Goal: Find specific page/section: Find specific page/section

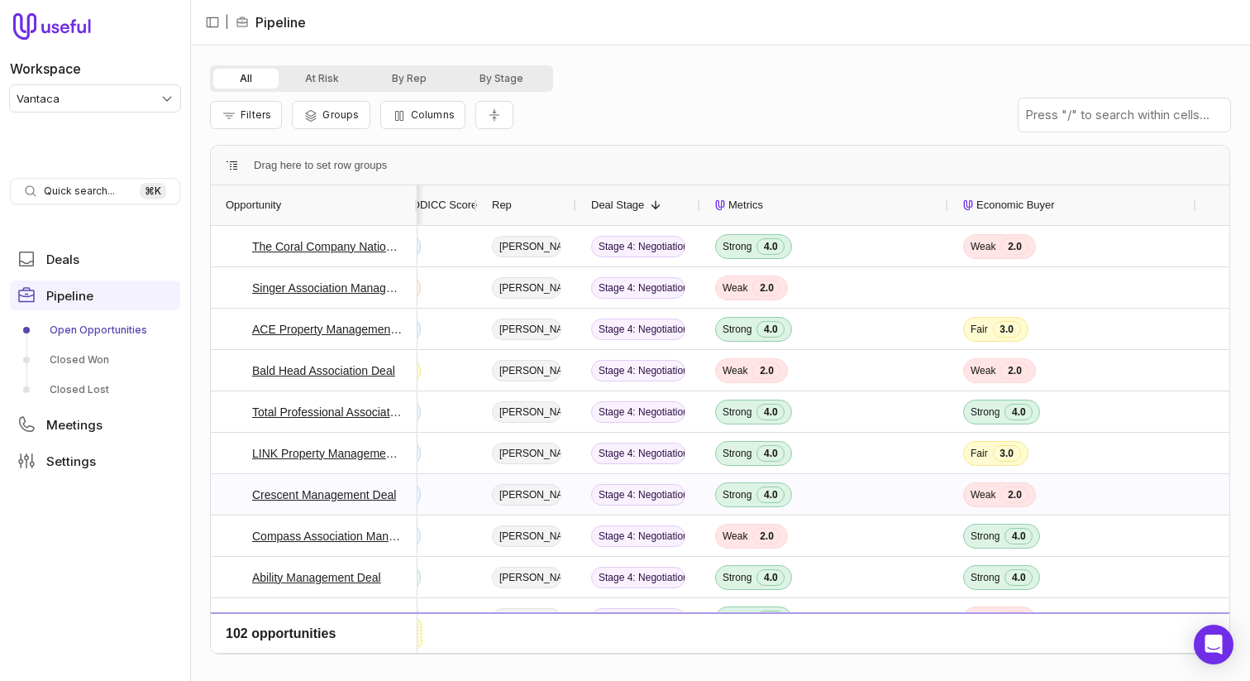
scroll to position [0, 64]
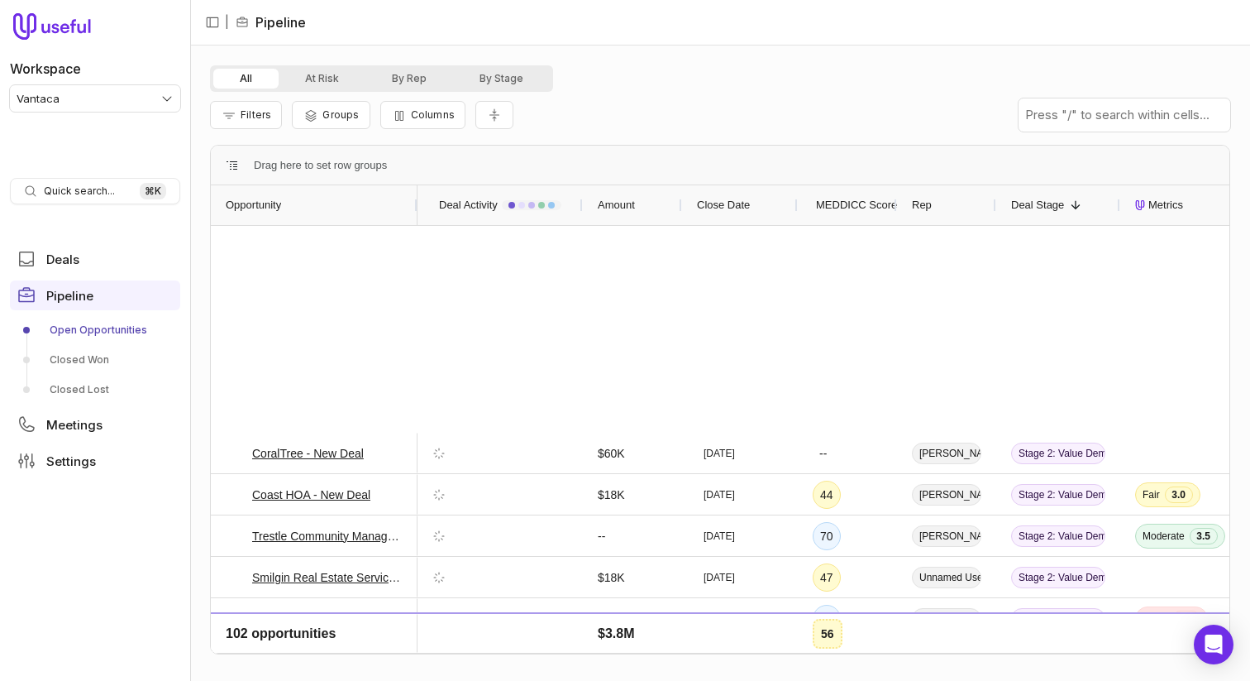
scroll to position [3831, 0]
